Goal: Check status: Check status

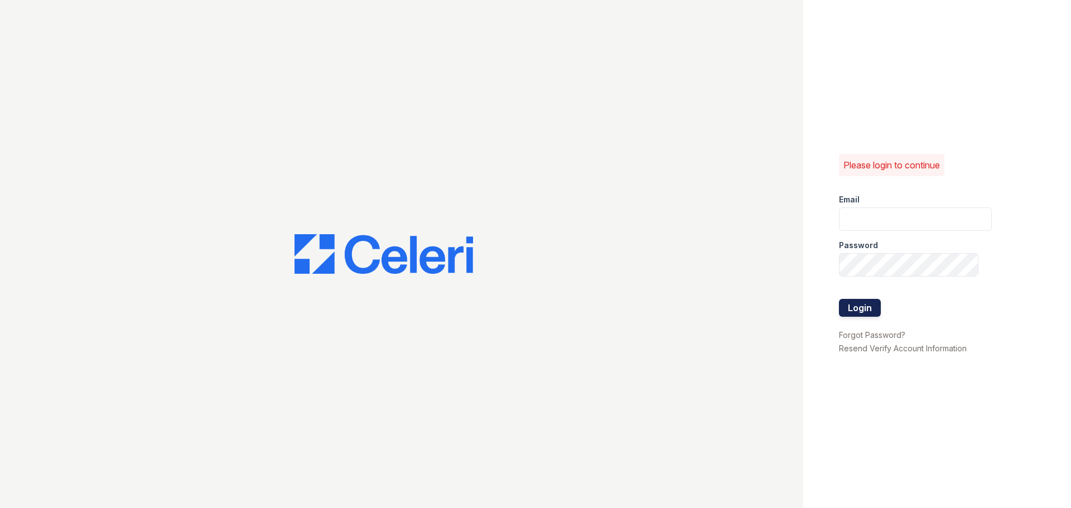
type input "jasmine.pacheco@trinity-pm.com"
click at [876, 305] on button "Login" at bounding box center [860, 308] width 42 height 18
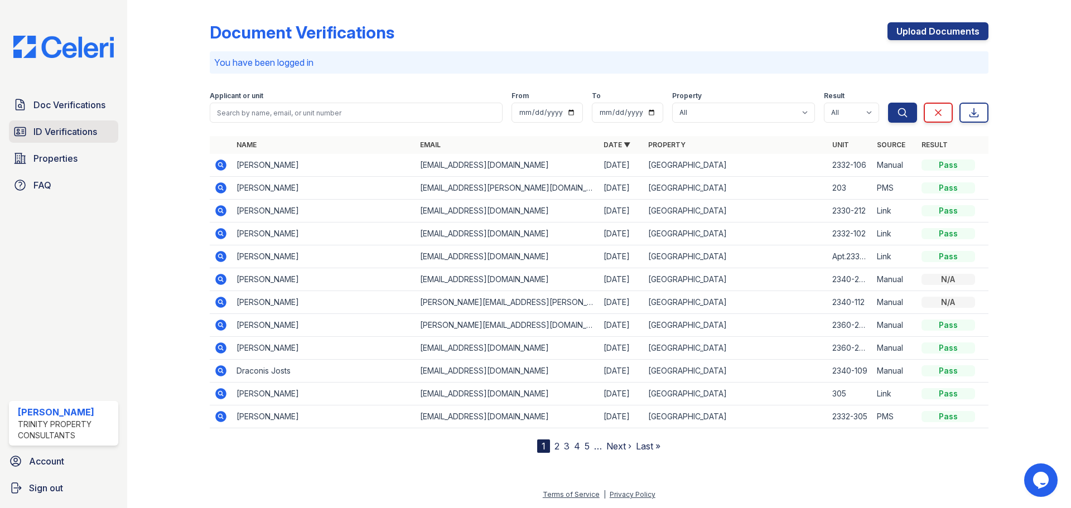
click at [47, 130] on span "ID Verifications" at bounding box center [65, 131] width 64 height 13
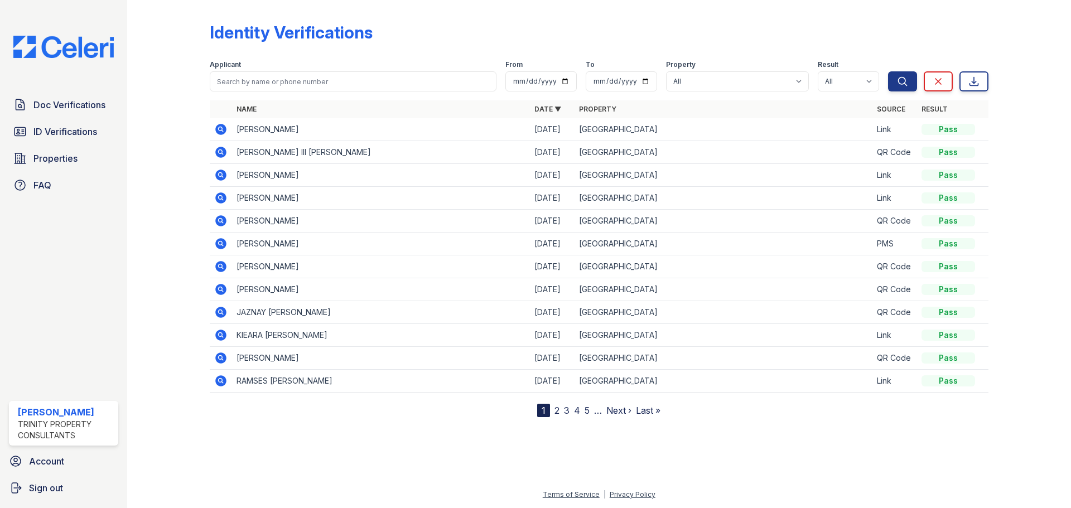
click at [64, 105] on span "Doc Verifications" at bounding box center [69, 104] width 72 height 13
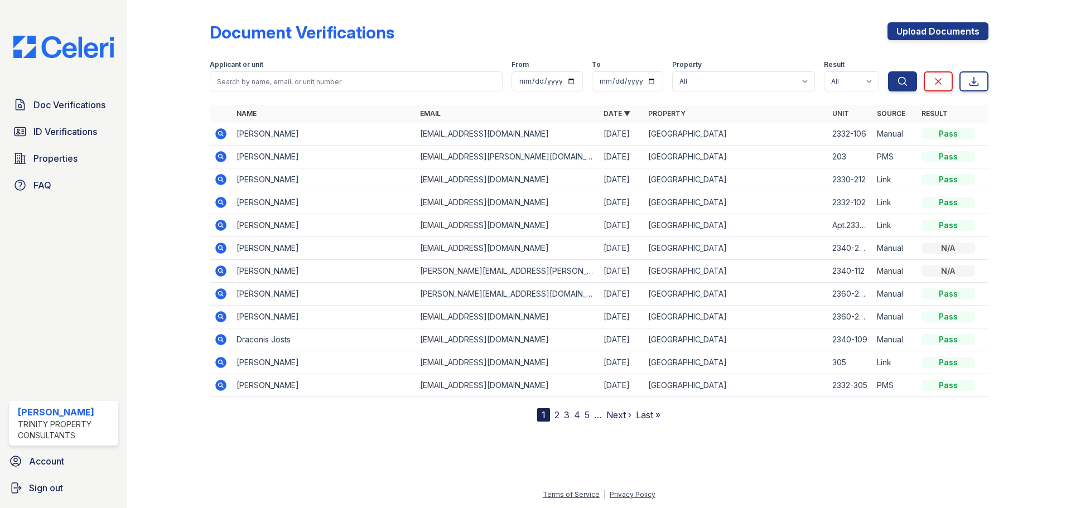
click at [223, 177] on icon at bounding box center [220, 179] width 11 height 11
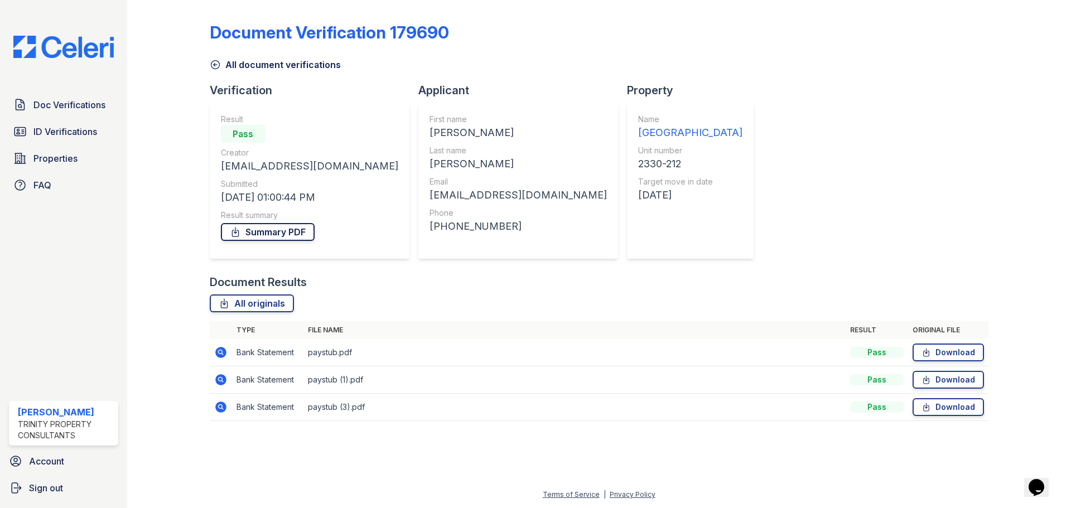
click at [265, 236] on link "Summary PDF" at bounding box center [268, 232] width 94 height 18
click at [83, 129] on span "ID Verifications" at bounding box center [65, 131] width 64 height 13
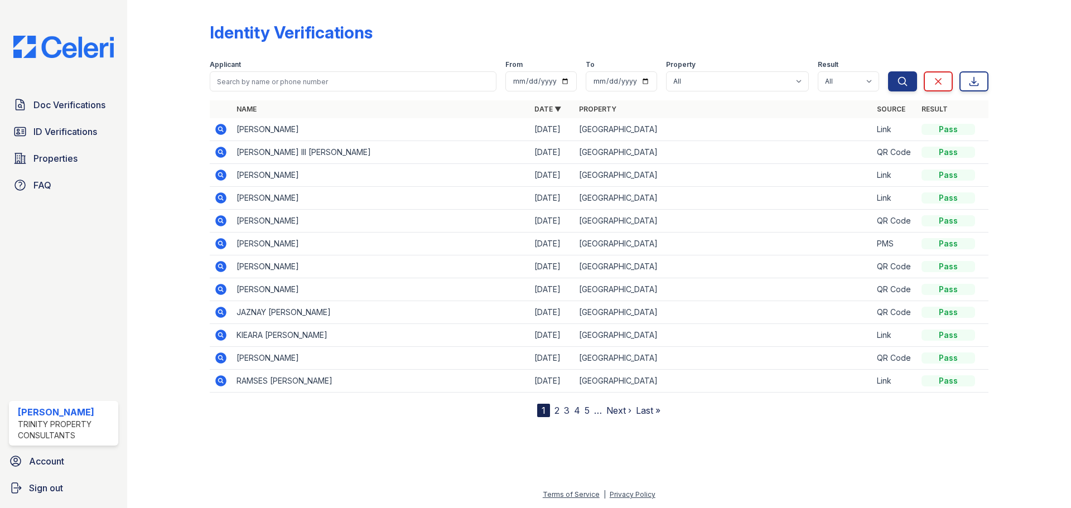
click at [560, 408] on nav "1 2 3 4 5 … Next › Last »" at bounding box center [598, 410] width 123 height 13
click at [558, 414] on link "2" at bounding box center [556, 410] width 5 height 11
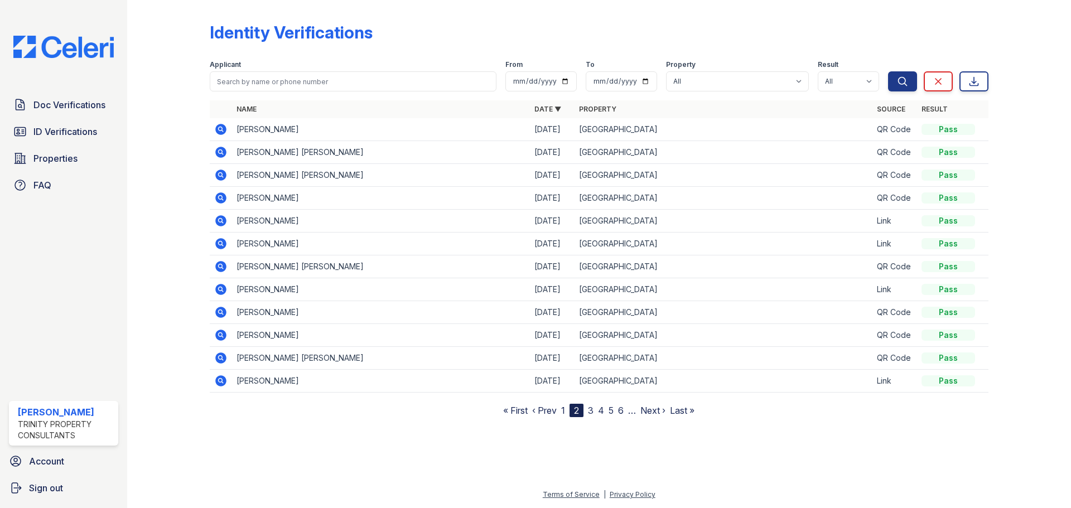
click at [223, 264] on icon at bounding box center [220, 266] width 11 height 11
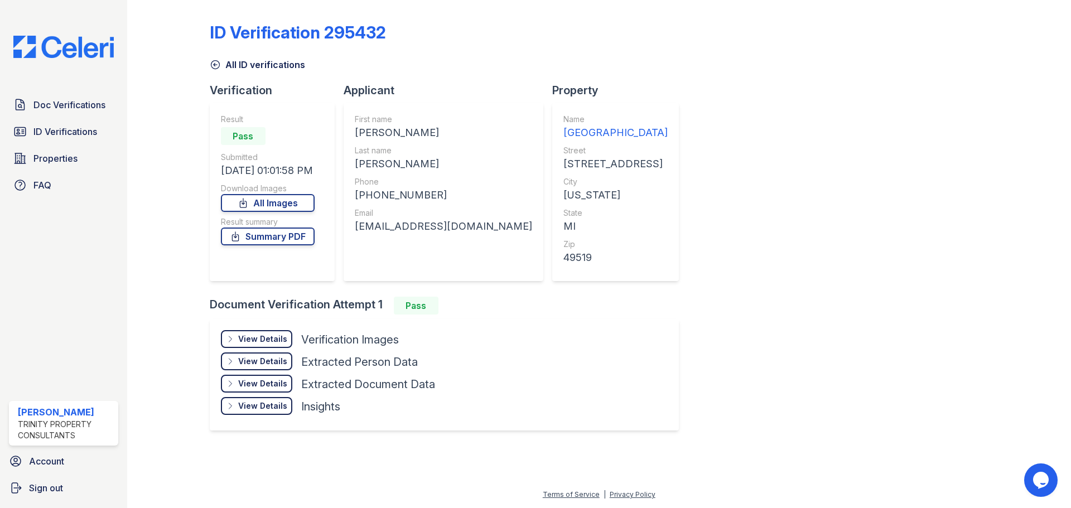
click at [265, 339] on div "View Details" at bounding box center [262, 339] width 49 height 11
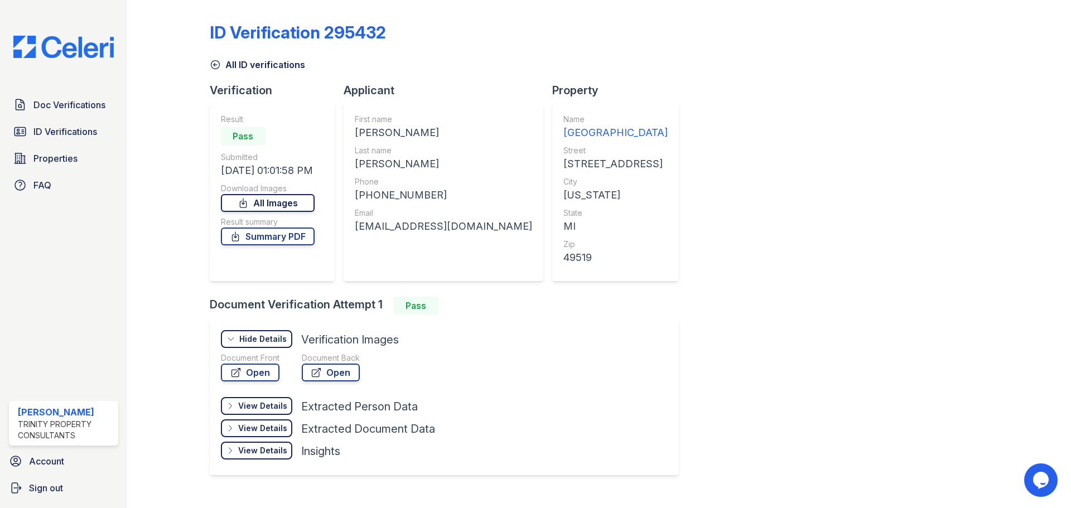
click at [277, 202] on link "All Images" at bounding box center [268, 203] width 94 height 18
click at [51, 123] on link "ID Verifications" at bounding box center [63, 131] width 109 height 22
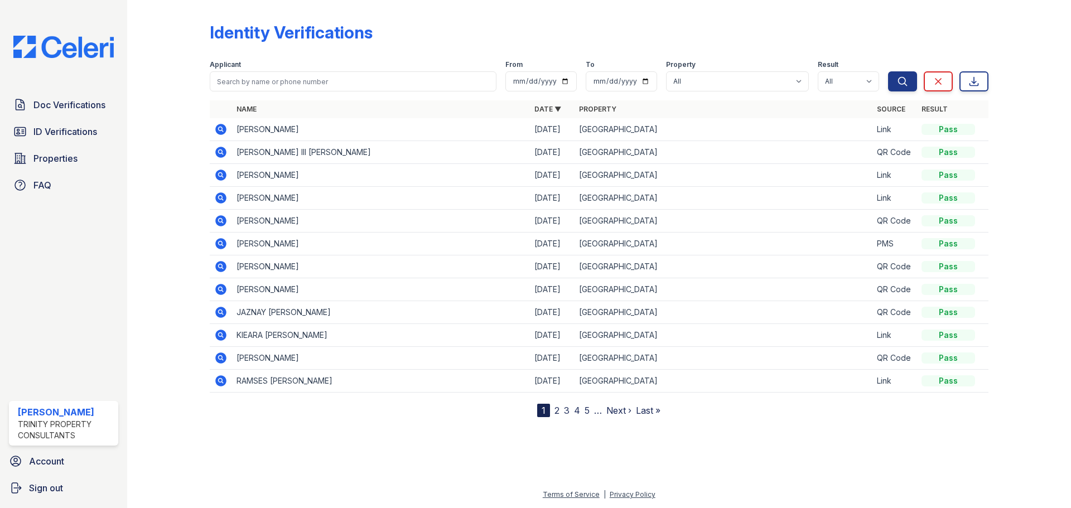
click at [555, 409] on link "2" at bounding box center [556, 410] width 5 height 11
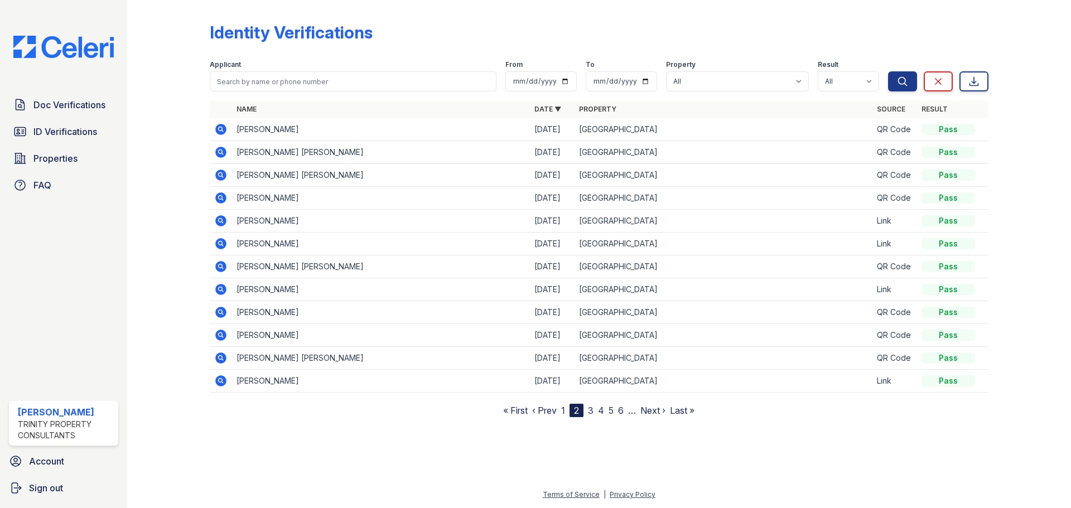
click at [224, 264] on icon at bounding box center [220, 266] width 11 height 11
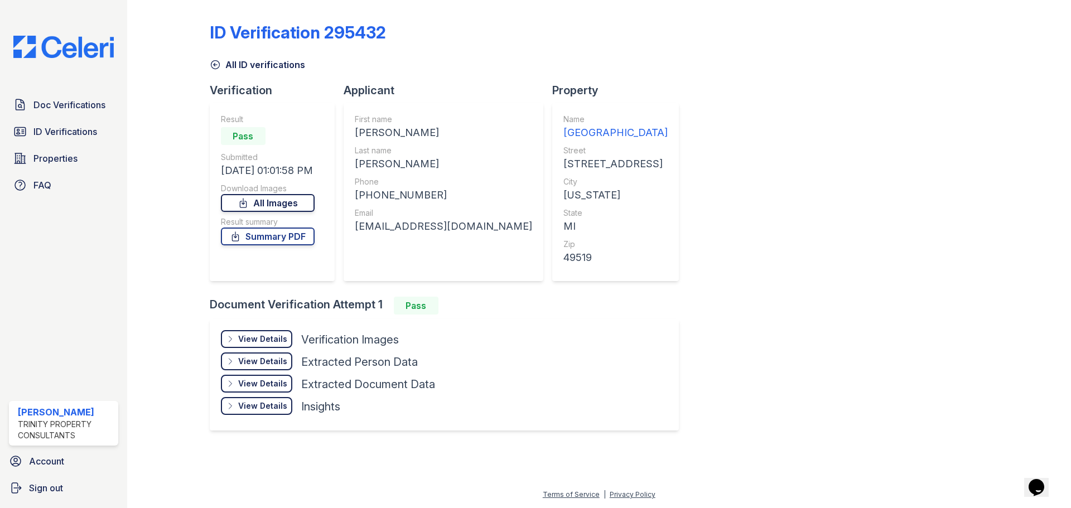
click at [281, 203] on link "All Images" at bounding box center [268, 203] width 94 height 18
click at [267, 234] on link "Summary PDF" at bounding box center [268, 237] width 94 height 18
